Goal: Find specific page/section: Find specific page/section

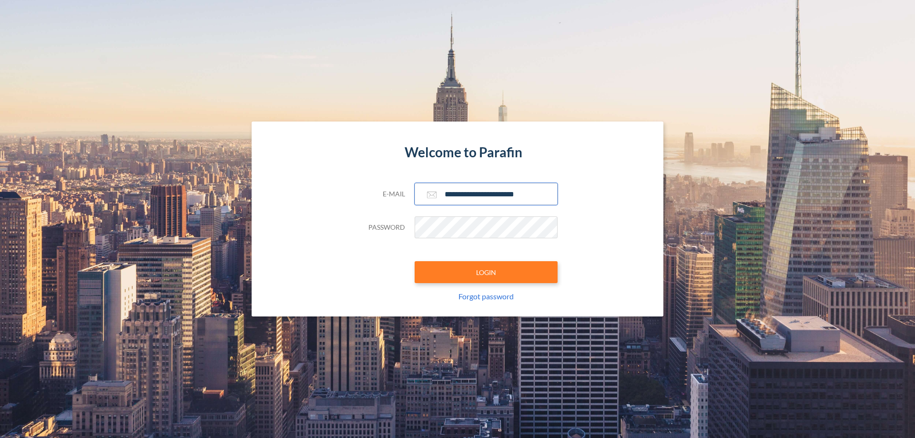
type input "**********"
click at [486, 272] on button "LOGIN" at bounding box center [486, 272] width 143 height 22
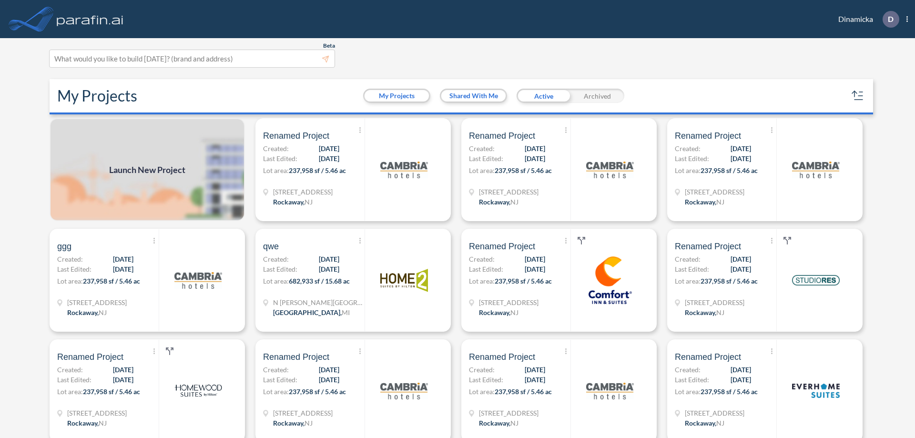
scroll to position [2, 0]
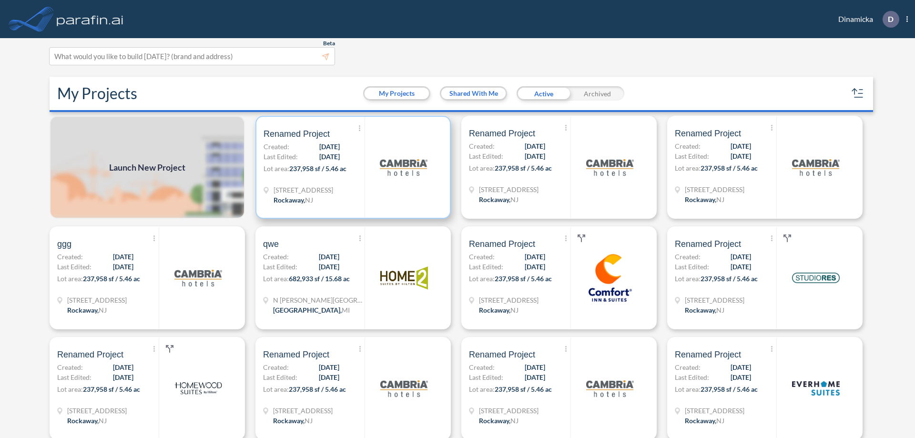
click at [351, 167] on p "Lot area: 237,958 sf / 5.46 ac" at bounding box center [314, 170] width 101 height 14
